Goal: Find specific page/section: Find specific page/section

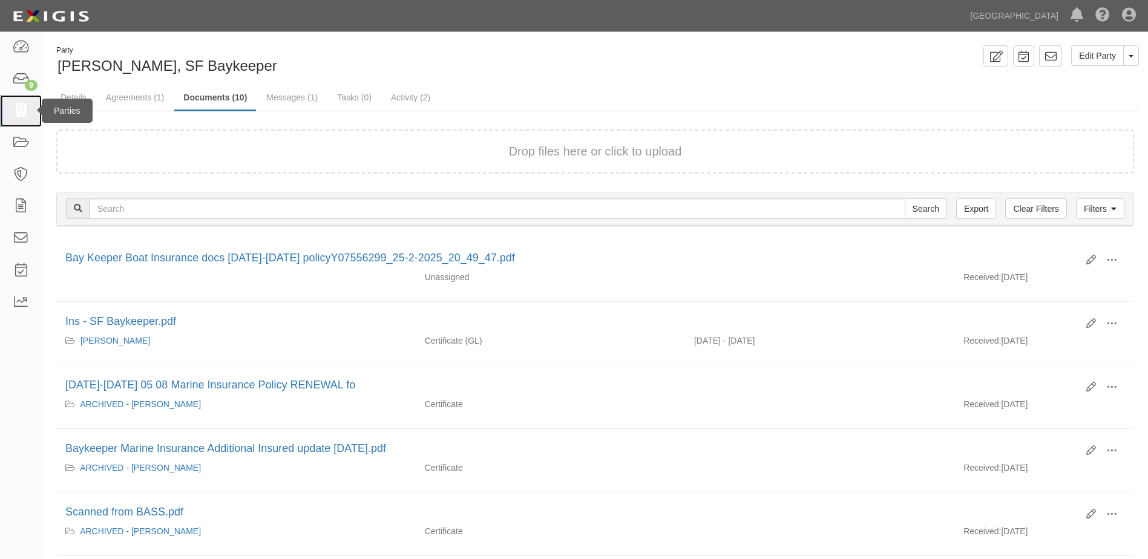
click at [18, 115] on icon at bounding box center [20, 111] width 17 height 14
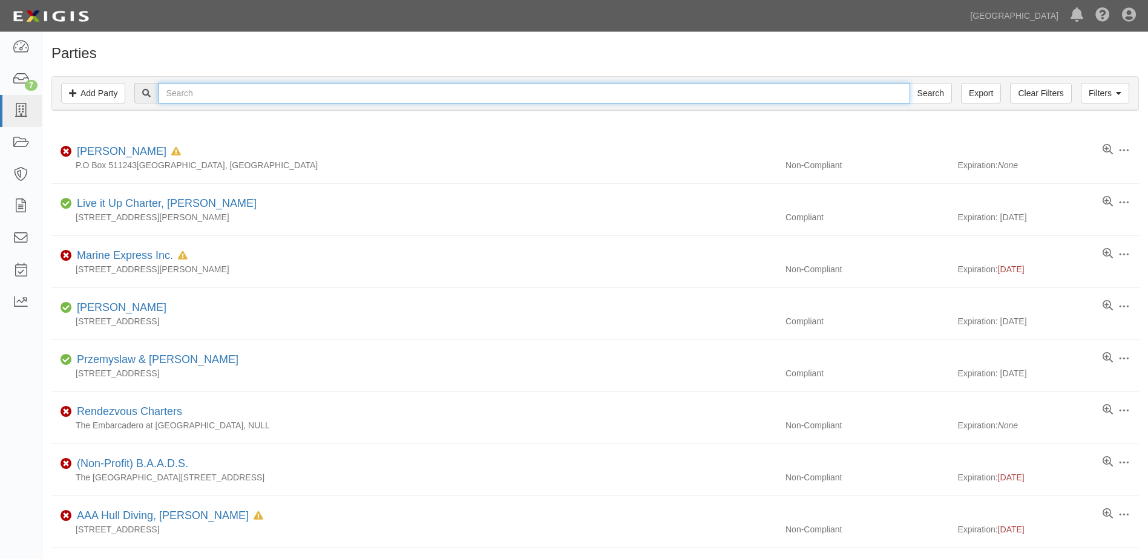
click at [194, 90] on input "text" at bounding box center [534, 93] width 752 height 21
type input "SMITH"
click at [910, 83] on input "Search" at bounding box center [931, 93] width 42 height 21
